Goal: Transaction & Acquisition: Purchase product/service

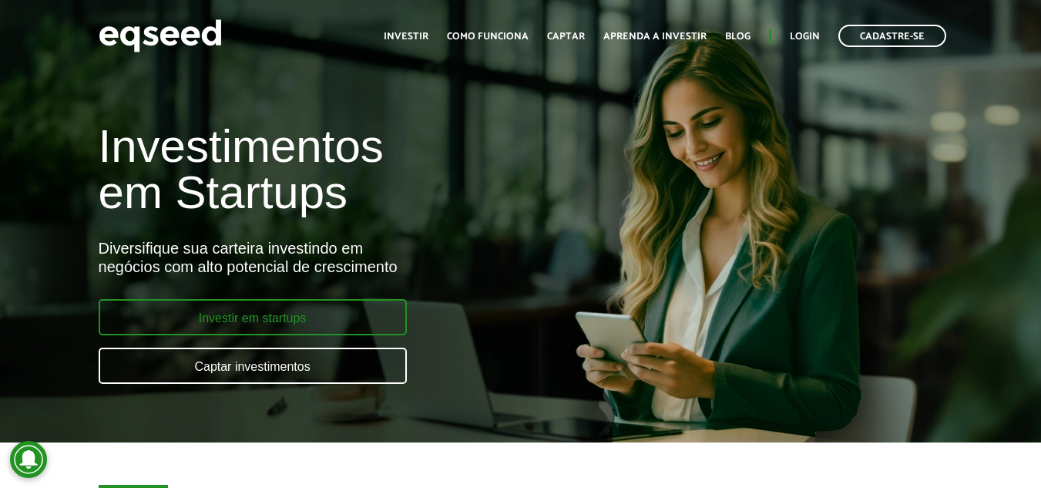
click at [281, 316] on link "Investir em startups" at bounding box center [253, 317] width 308 height 36
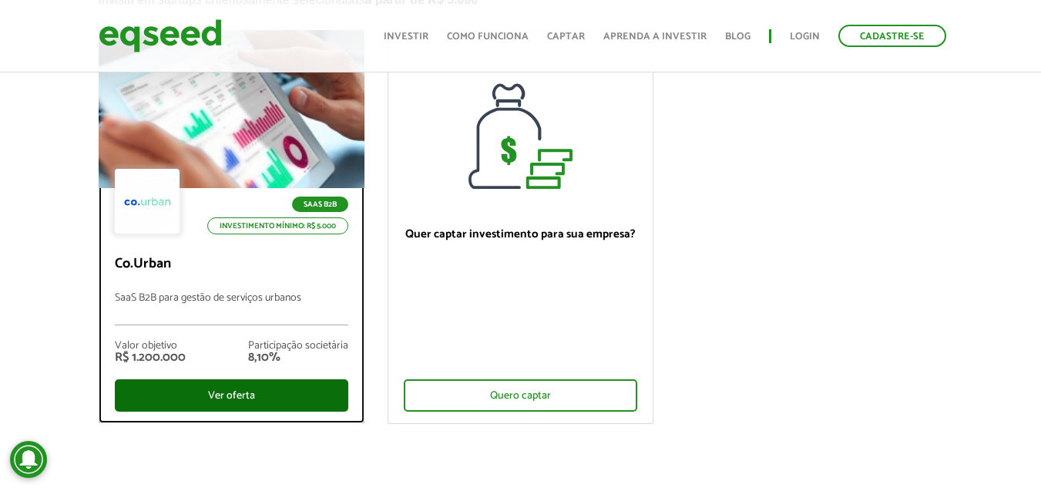
click at [212, 387] on div "Ver oferta" at bounding box center [231, 395] width 233 height 32
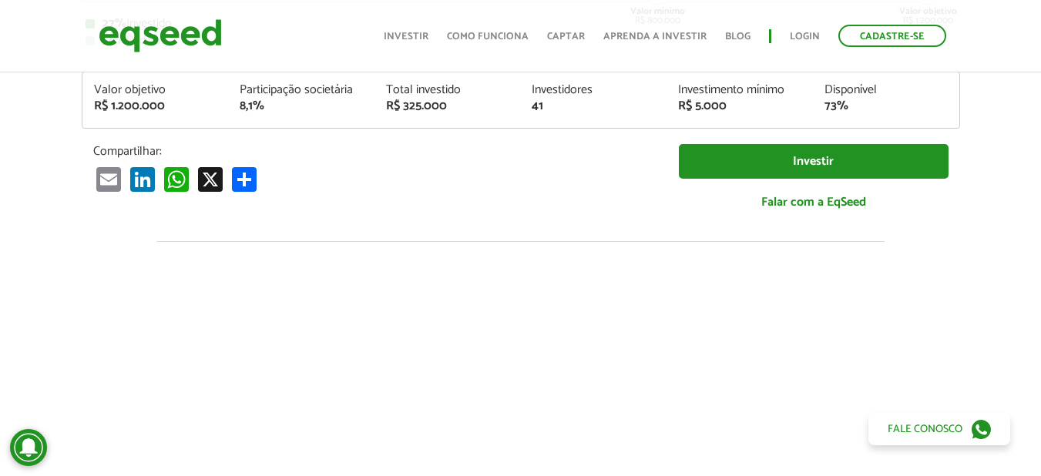
scroll to position [308, 0]
